Goal: Entertainment & Leisure: Browse casually

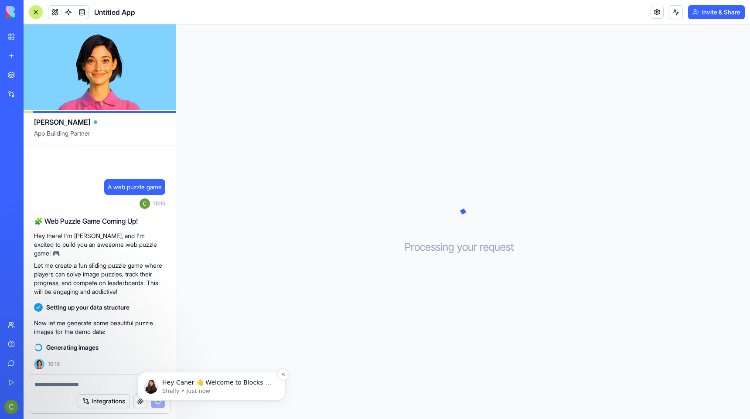
click at [210, 379] on p "Hey Caner 👋 Welcome to Blocks 🙌 I'm here if you have any questions!" at bounding box center [218, 382] width 112 height 9
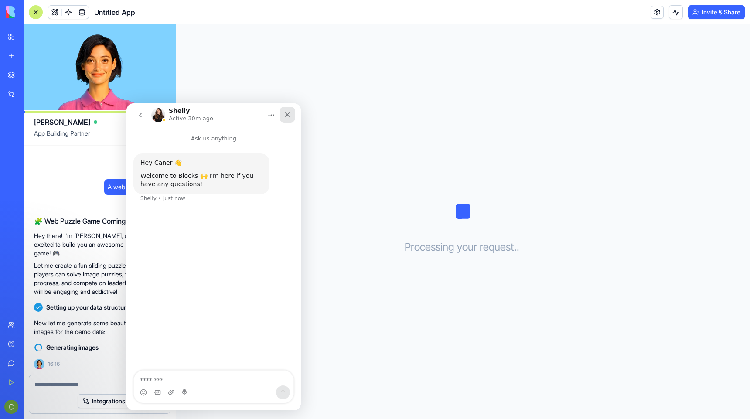
click at [285, 117] on icon "Close" at bounding box center [287, 114] width 7 height 7
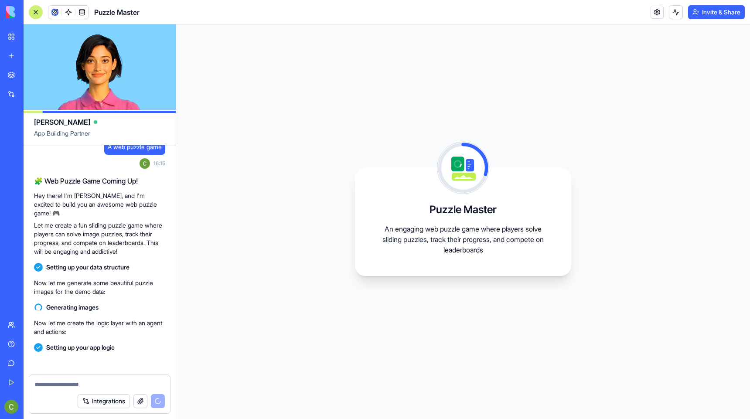
scroll to position [130, 0]
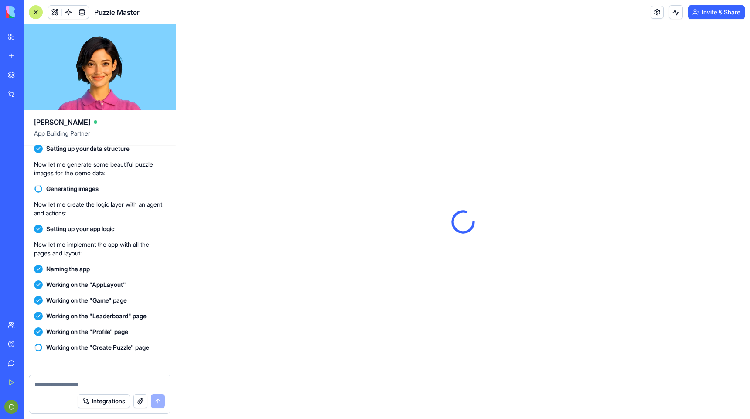
scroll to position [273, 0]
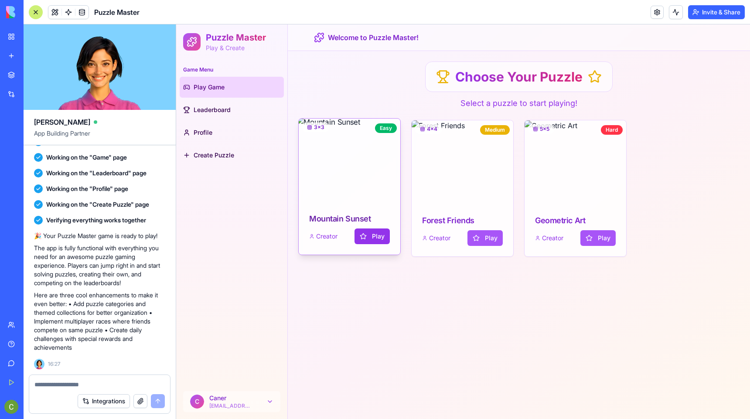
click at [360, 241] on button "Play" at bounding box center [371, 236] width 35 height 16
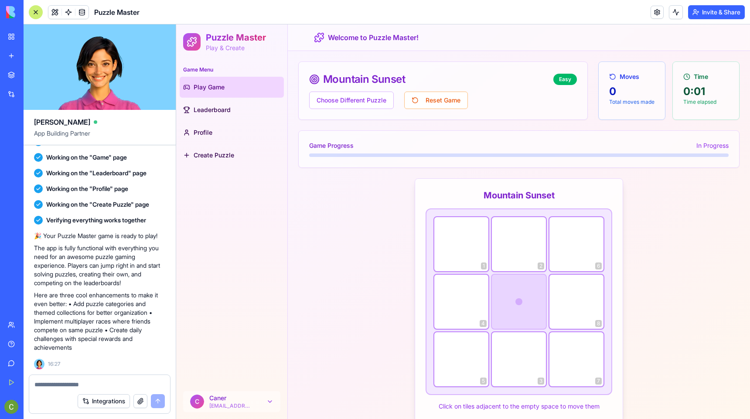
drag, startPoint x: 478, startPoint y: 299, endPoint x: 524, endPoint y: 299, distance: 46.6
click at [524, 299] on div "1 2 6 4 8 5 3 7" at bounding box center [518, 301] width 187 height 187
click at [475, 304] on div at bounding box center [461, 301] width 57 height 57
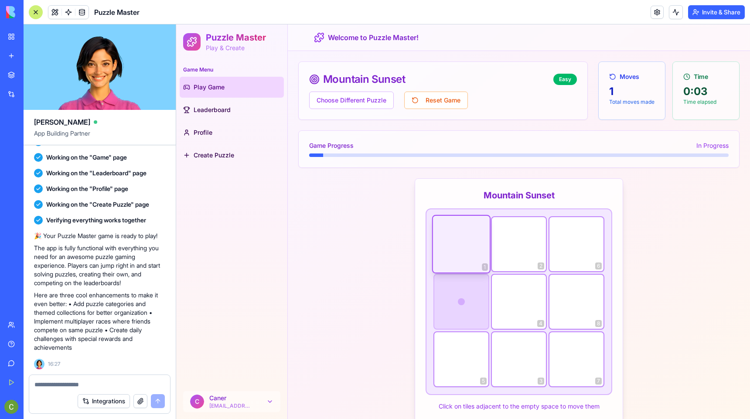
click at [476, 253] on div at bounding box center [461, 244] width 57 height 57
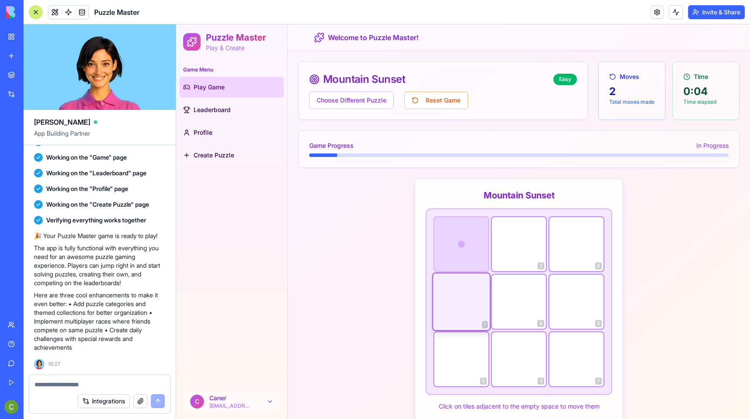
click at [474, 295] on div at bounding box center [461, 301] width 57 height 57
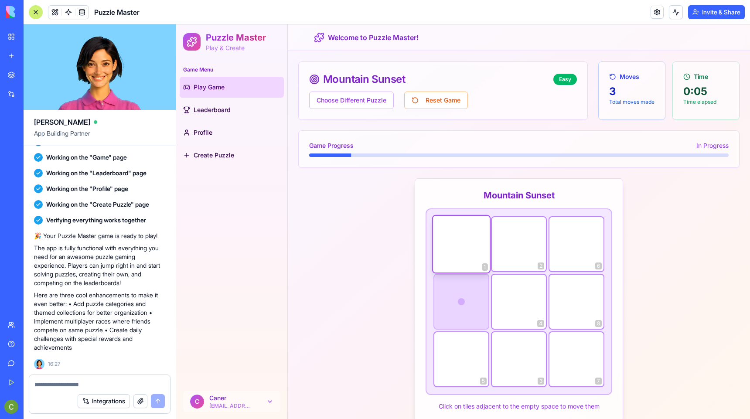
click at [517, 249] on div "2" at bounding box center [519, 244] width 56 height 56
click at [479, 298] on div at bounding box center [461, 302] width 54 height 54
click at [475, 246] on div at bounding box center [461, 244] width 57 height 57
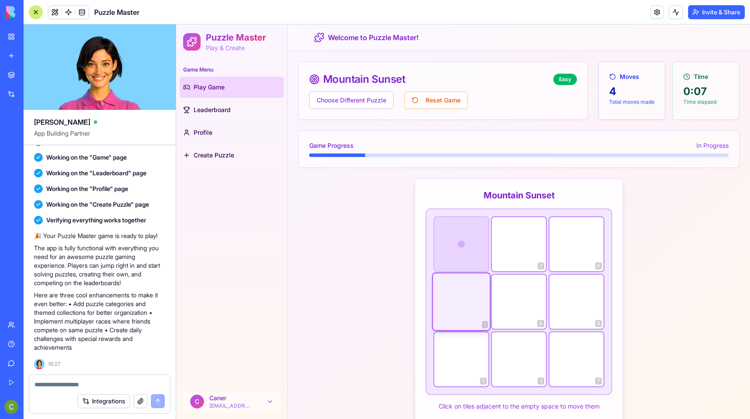
click at [466, 306] on div at bounding box center [461, 301] width 57 height 57
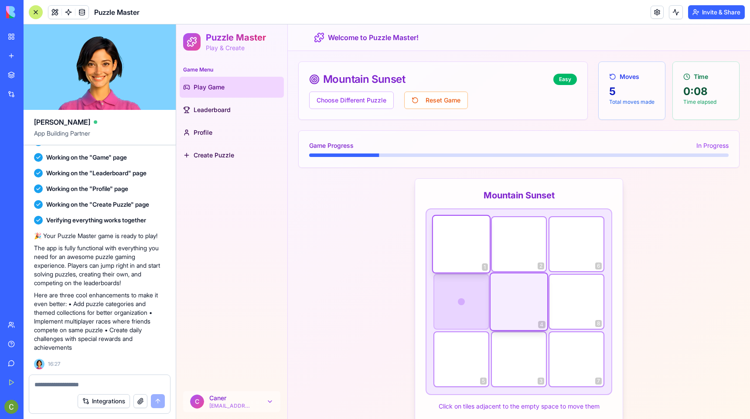
click at [509, 289] on div at bounding box center [518, 301] width 57 height 57
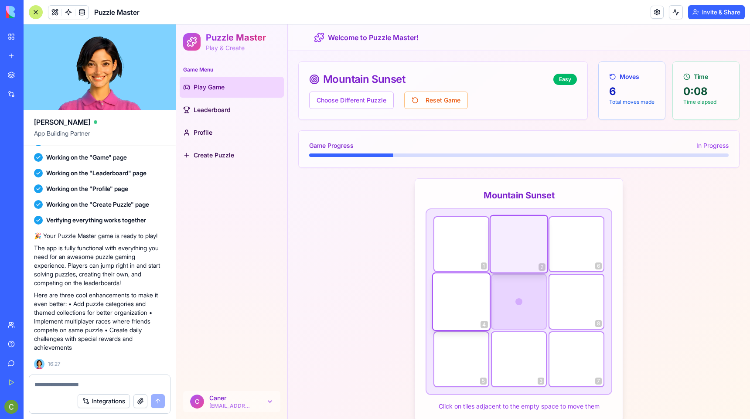
click at [509, 255] on div at bounding box center [518, 244] width 57 height 57
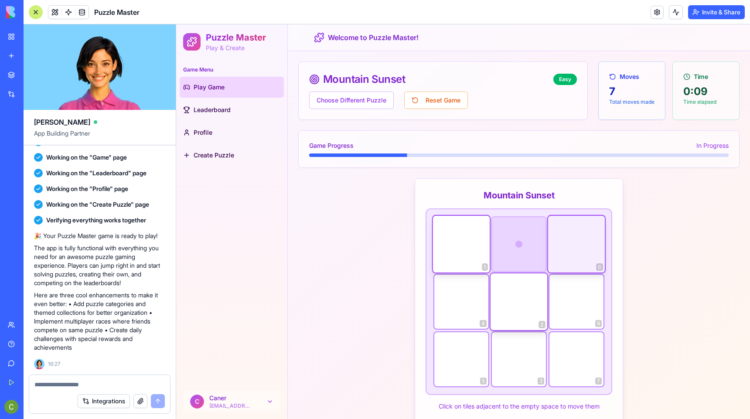
click at [569, 243] on div at bounding box center [576, 244] width 57 height 57
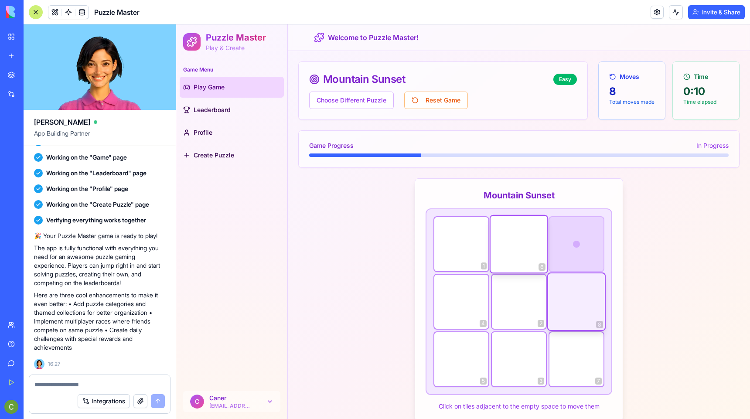
click at [569, 286] on div at bounding box center [576, 301] width 57 height 57
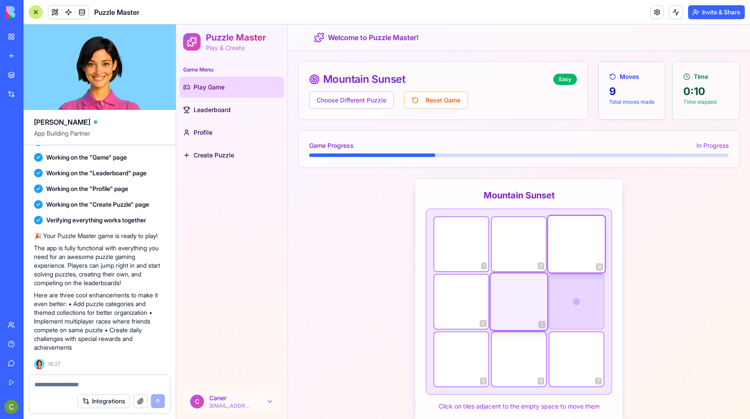
click at [528, 298] on div at bounding box center [518, 301] width 57 height 57
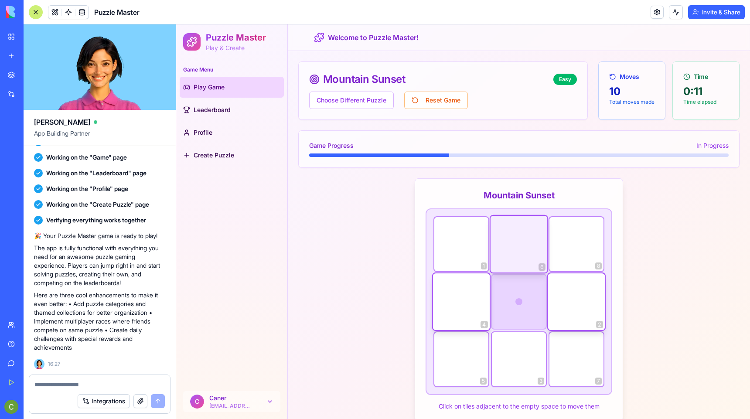
click at [527, 259] on div at bounding box center [518, 244] width 57 height 57
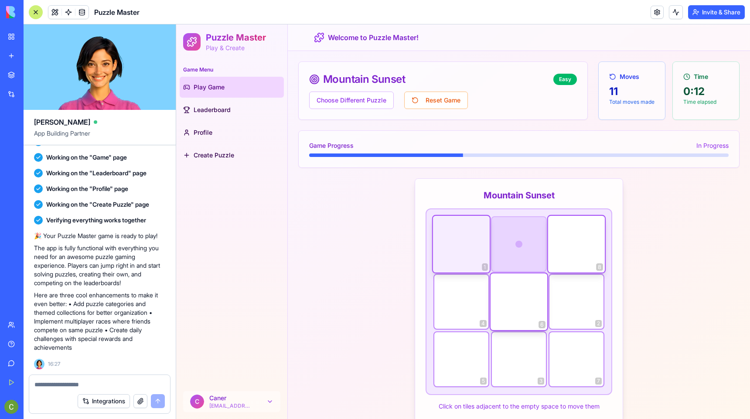
click at [471, 267] on div at bounding box center [461, 244] width 57 height 57
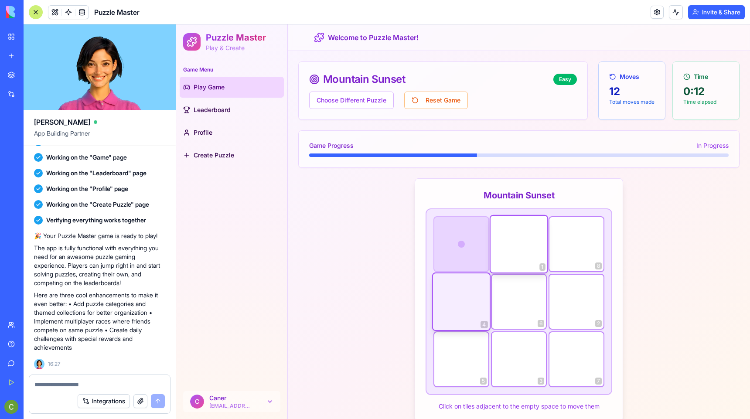
click at [465, 284] on div at bounding box center [461, 301] width 57 height 57
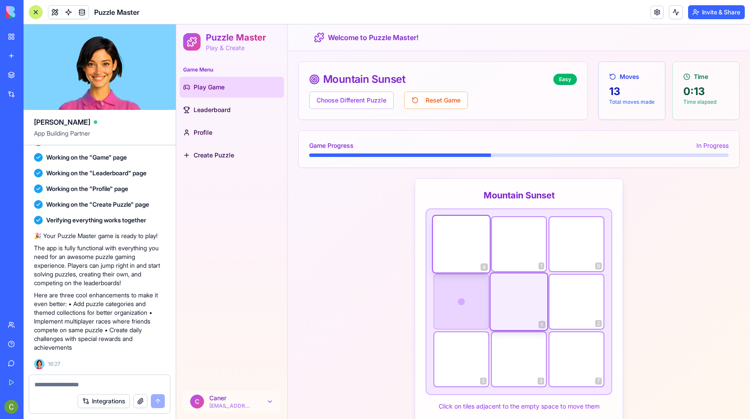
click at [496, 293] on div at bounding box center [518, 301] width 57 height 57
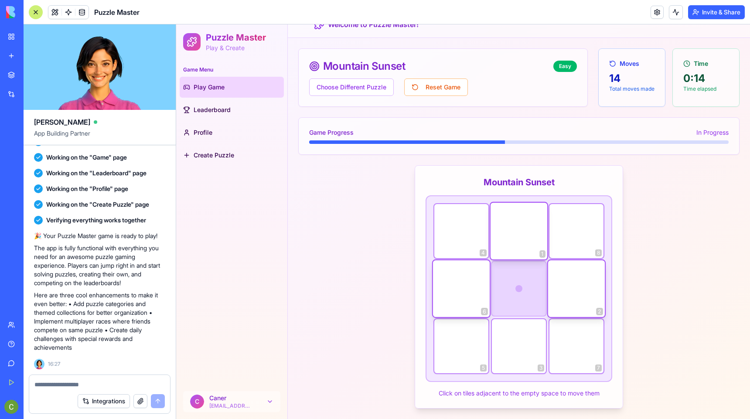
scroll to position [0, 0]
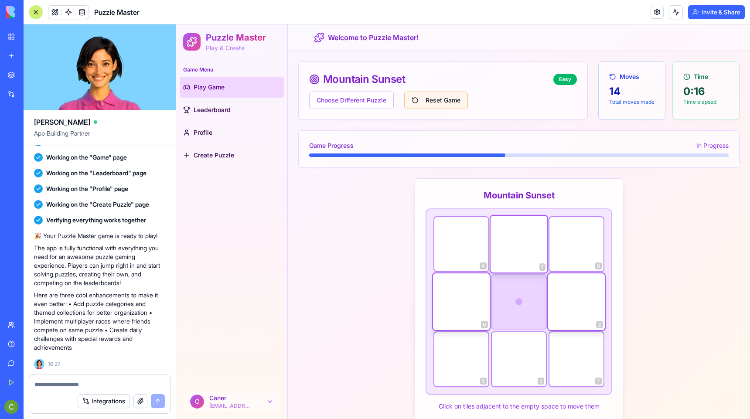
click at [437, 100] on button "Reset Game" at bounding box center [436, 100] width 64 height 17
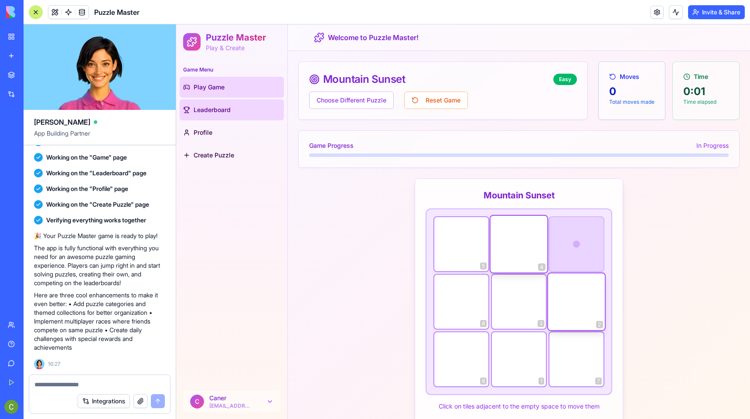
click at [237, 110] on link "Leaderboard" at bounding box center [232, 109] width 104 height 21
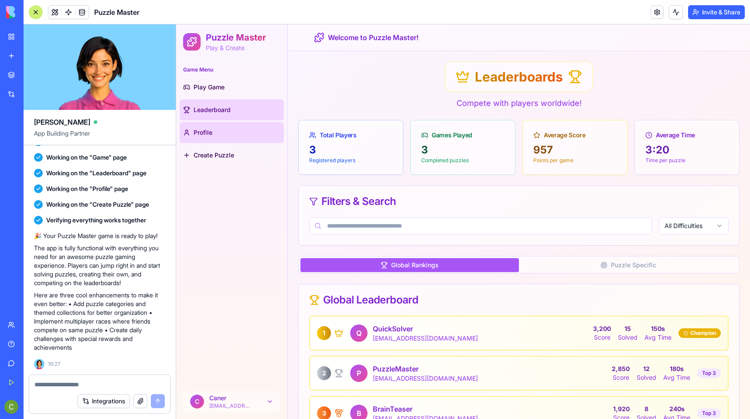
click at [234, 140] on link "Profile" at bounding box center [232, 132] width 104 height 21
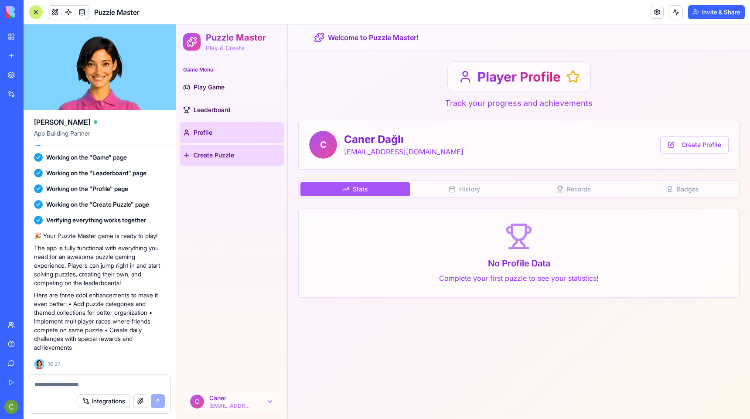
click at [224, 158] on span "Create Puzzle" at bounding box center [214, 155] width 41 height 9
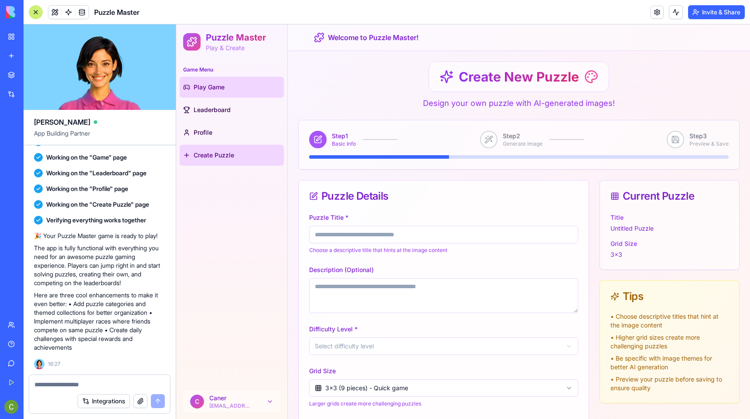
click at [234, 84] on link "Play Game" at bounding box center [232, 87] width 104 height 21
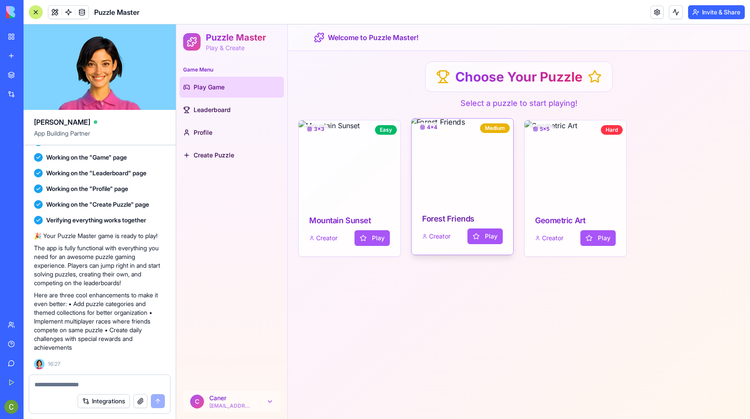
click at [465, 177] on img at bounding box center [462, 160] width 107 height 88
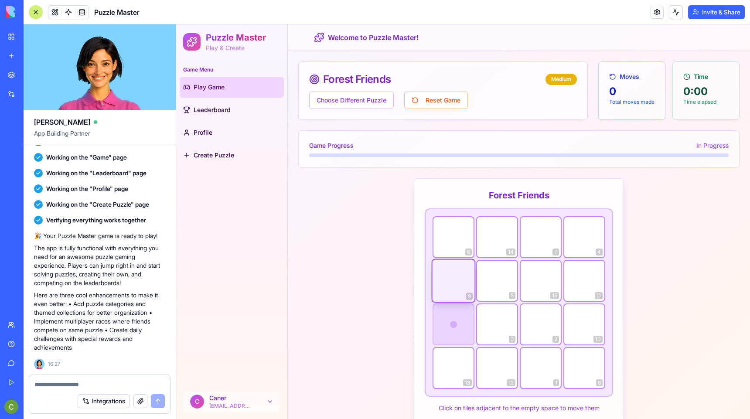
click at [466, 289] on div at bounding box center [453, 281] width 42 height 42
click at [490, 316] on div "3" at bounding box center [497, 324] width 42 height 42
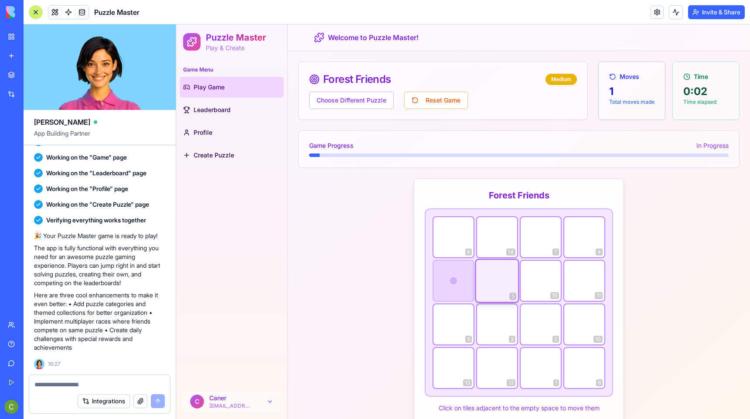
click at [489, 278] on div at bounding box center [497, 281] width 42 height 42
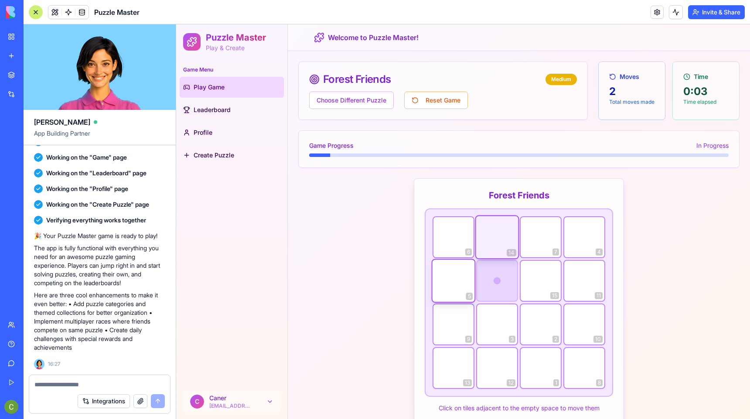
click at [479, 249] on div at bounding box center [497, 237] width 42 height 42
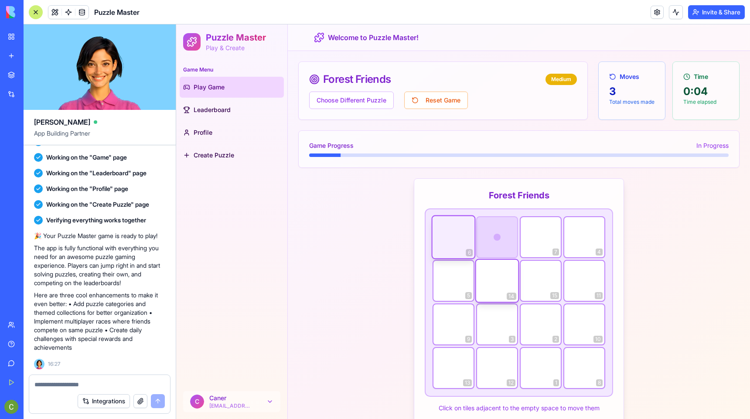
click at [449, 225] on div at bounding box center [453, 237] width 42 height 42
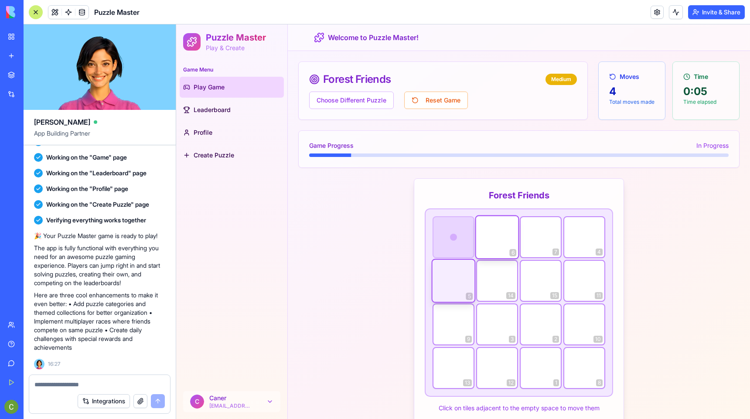
click at [451, 266] on div at bounding box center [453, 281] width 42 height 42
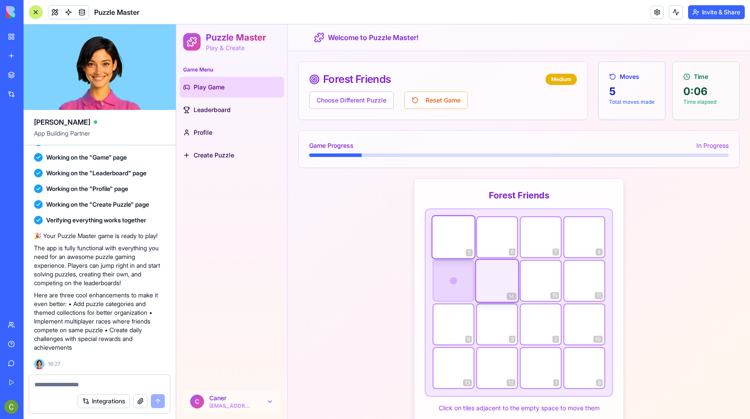
click at [479, 275] on div at bounding box center [497, 281] width 42 height 42
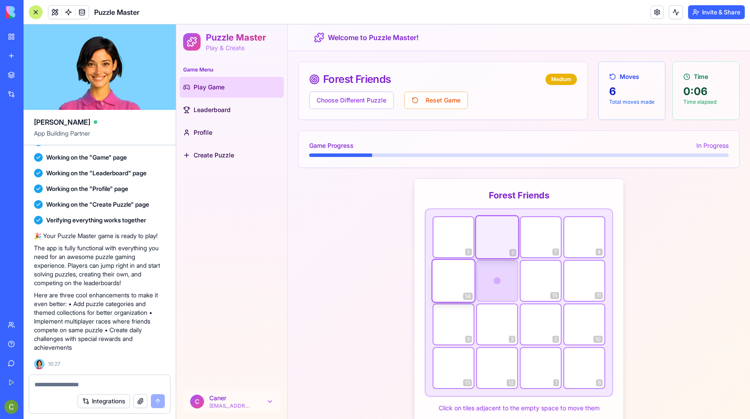
click at [484, 248] on div at bounding box center [497, 237] width 42 height 42
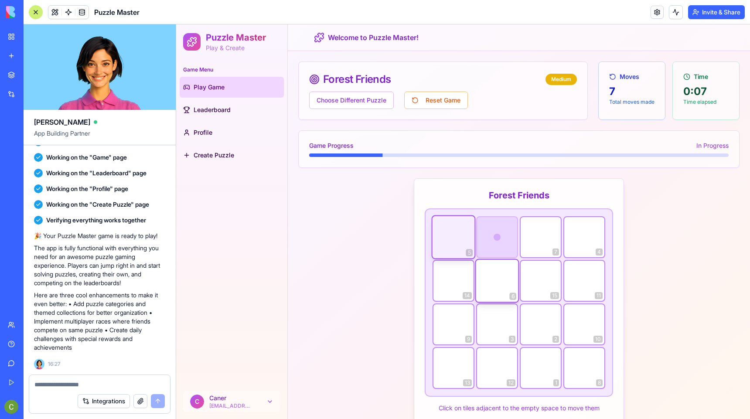
click at [462, 241] on div at bounding box center [453, 237] width 42 height 42
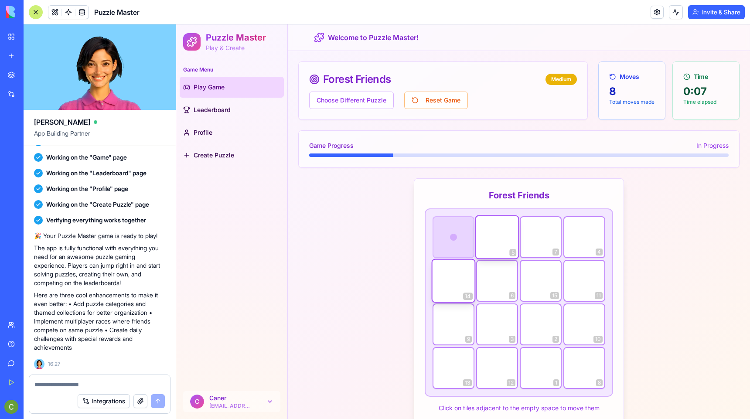
click at [521, 235] on div "7" at bounding box center [541, 237] width 42 height 42
click at [458, 274] on div at bounding box center [453, 281] width 42 height 42
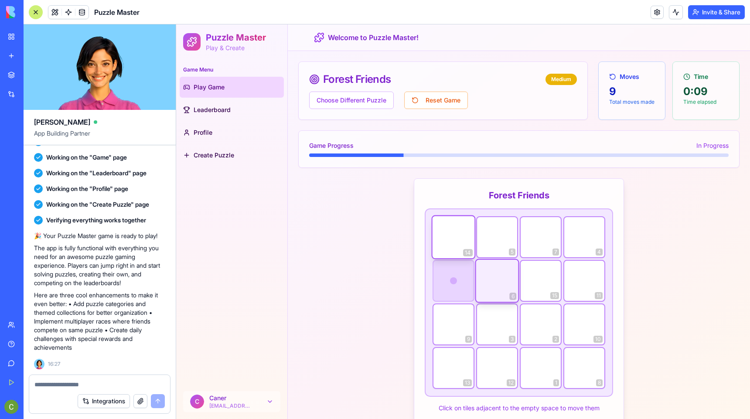
click at [496, 291] on div at bounding box center [497, 281] width 42 height 42
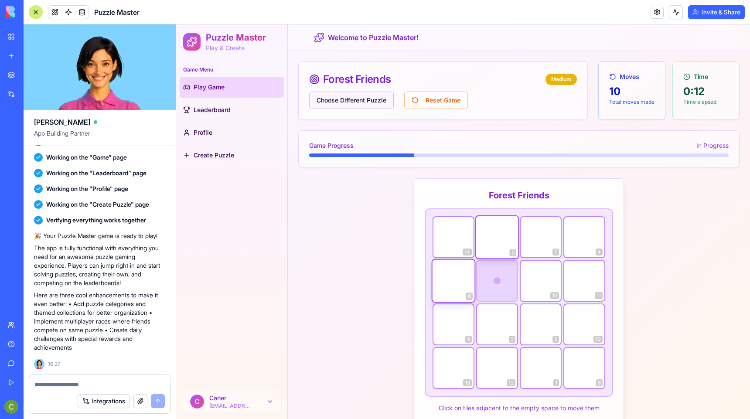
click at [377, 97] on button "Choose Different Puzzle" at bounding box center [351, 100] width 85 height 17
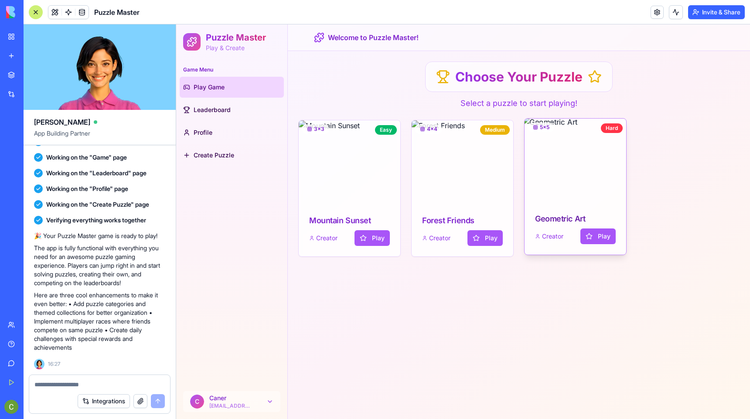
click at [571, 182] on img at bounding box center [575, 160] width 107 height 88
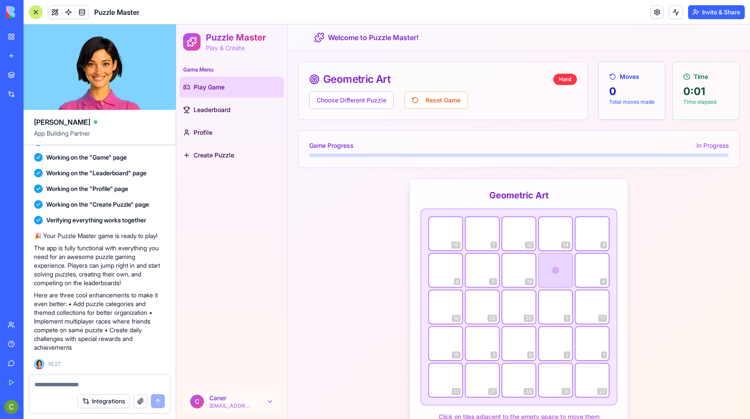
click at [526, 223] on div "12" at bounding box center [518, 233] width 35 height 35
click at [584, 265] on div at bounding box center [591, 270] width 35 height 35
click at [587, 294] on div at bounding box center [591, 306] width 35 height 35
click at [565, 303] on div at bounding box center [555, 306] width 35 height 35
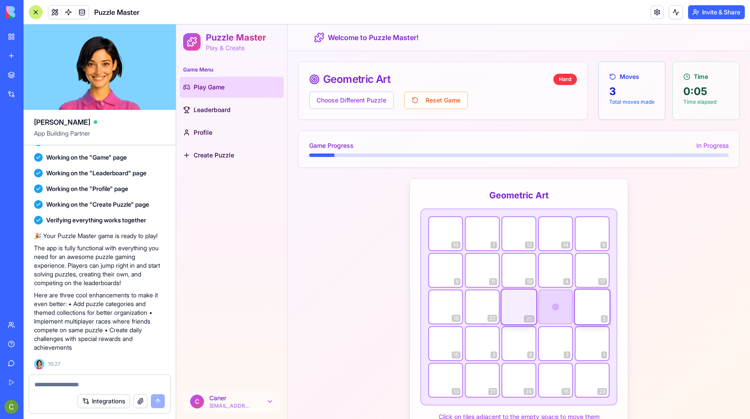
click at [529, 301] on div at bounding box center [518, 306] width 35 height 35
click at [528, 333] on div at bounding box center [518, 343] width 35 height 35
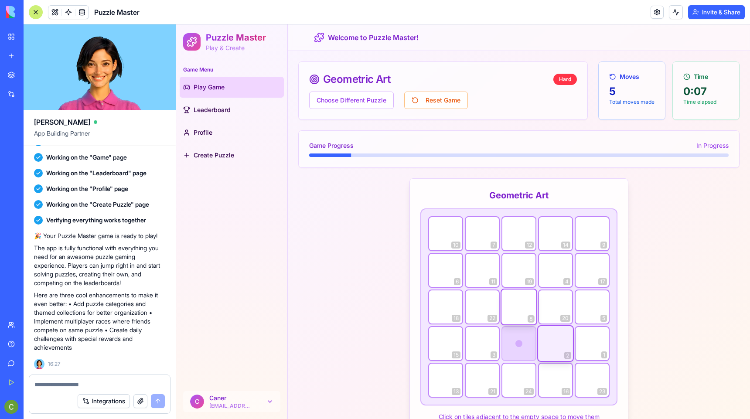
click at [548, 334] on div at bounding box center [555, 343] width 35 height 35
click at [548, 311] on div at bounding box center [555, 306] width 35 height 35
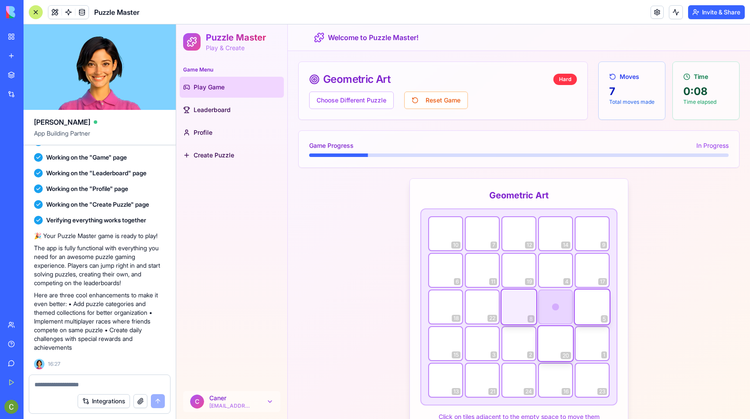
click at [527, 314] on div at bounding box center [518, 306] width 35 height 35
click at [526, 340] on div at bounding box center [518, 343] width 35 height 35
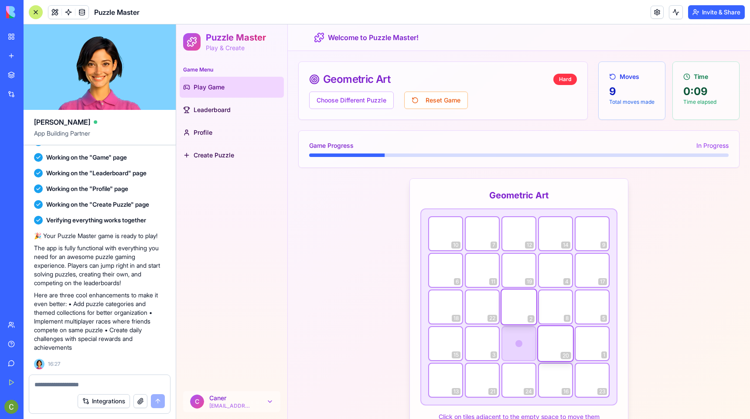
click at [322, 200] on div "Geometric Art 10 7 12 14 9 6 11 19 4 17 18 22 2 8 5 15 3 20 1 13 21 24 16 23 Cl…" at bounding box center [518, 305] width 441 height 254
